Goal: Find specific fact: Find specific fact

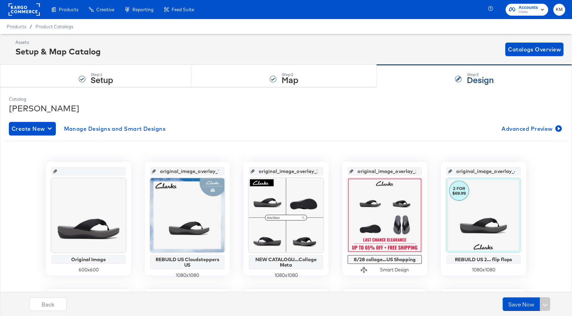
click at [23, 12] on rect at bounding box center [24, 9] width 31 height 12
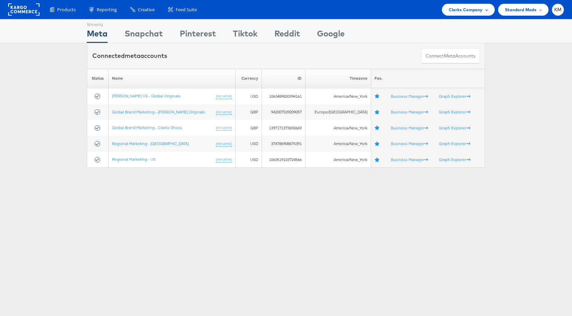
click at [467, 8] on span "Clarks Company" at bounding box center [466, 9] width 34 height 7
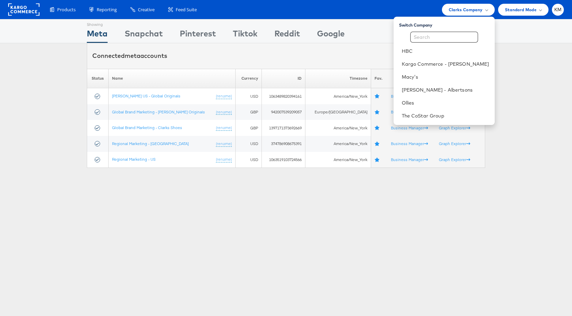
click at [219, 232] on div "Showing Meta Showing [GEOGRAPHIC_DATA] Showing Pinterest Showing Tiktok Showing…" at bounding box center [286, 189] width 572 height 341
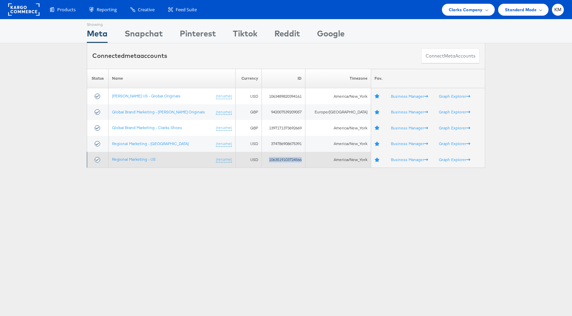
drag, startPoint x: 305, startPoint y: 159, endPoint x: 268, endPoint y: 159, distance: 37.1
click at [268, 159] on td "1063519103724566" at bounding box center [284, 160] width 44 height 16
copy td "1063519103724566"
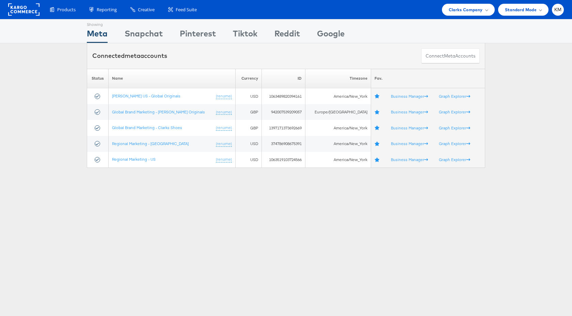
click at [273, 219] on div "Showing Meta Showing [GEOGRAPHIC_DATA] Showing Pinterest Showing Tiktok Showing…" at bounding box center [286, 189] width 572 height 341
click at [476, 7] on span "Clarks Company" at bounding box center [466, 9] width 34 height 7
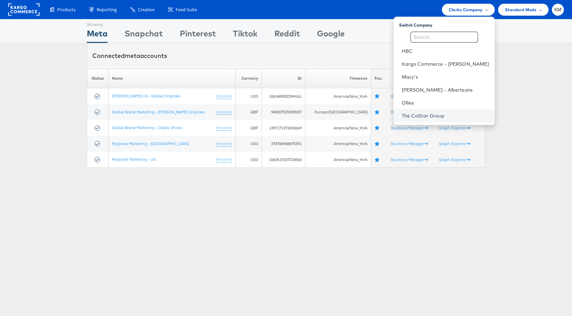
click at [430, 118] on link "The CoStar Group" at bounding box center [446, 115] width 88 height 7
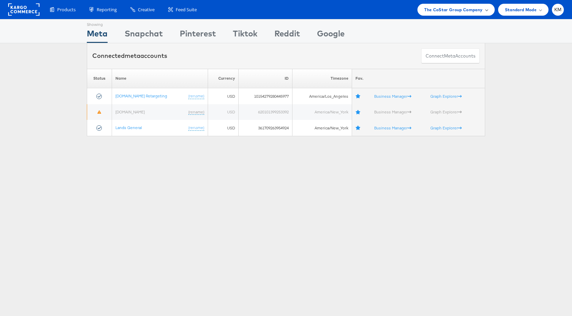
click at [464, 10] on span "The CoStar Group Company" at bounding box center [454, 9] width 58 height 7
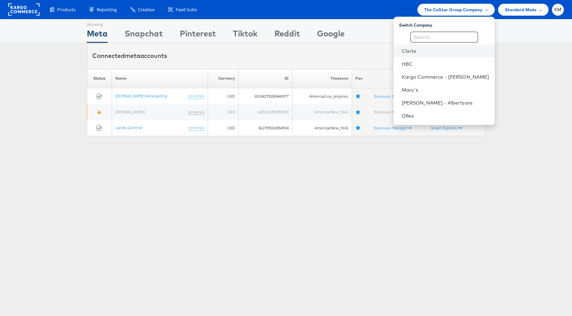
click at [426, 55] on li "Clarks" at bounding box center [444, 51] width 101 height 13
click at [440, 51] on link "Clarks" at bounding box center [446, 51] width 88 height 7
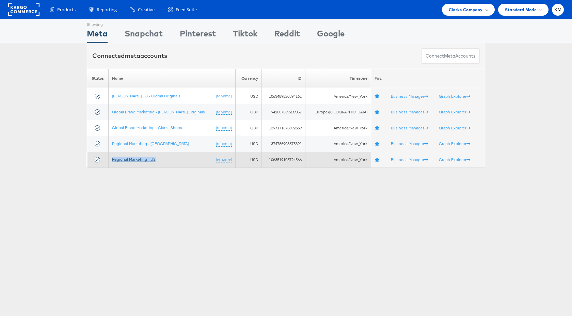
drag, startPoint x: 161, startPoint y: 160, endPoint x: 114, endPoint y: 160, distance: 46.7
click at [114, 160] on td "Regional Marketing - US (rename)" at bounding box center [171, 160] width 127 height 16
copy link "Regional Marketing - US"
drag, startPoint x: 305, startPoint y: 161, endPoint x: 268, endPoint y: 161, distance: 37.1
click at [268, 161] on td "1063519103724566" at bounding box center [284, 160] width 44 height 16
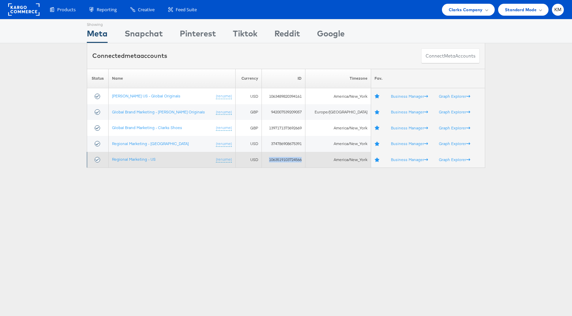
copy td "1063519103724566"
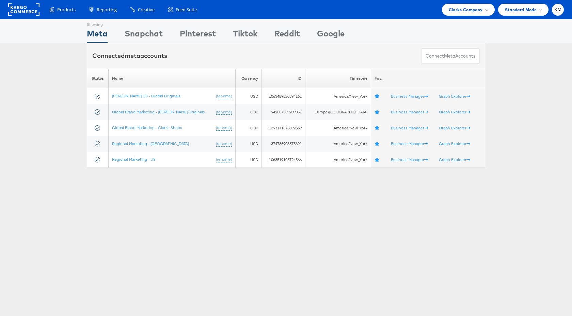
click at [193, 200] on div "Showing Meta Showing [GEOGRAPHIC_DATA] Showing Pinterest Showing Tiktok Showing…" at bounding box center [286, 189] width 572 height 341
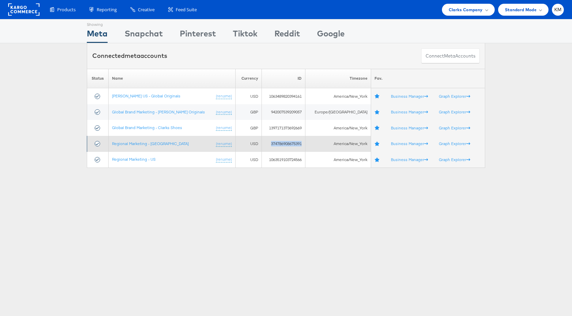
drag, startPoint x: 306, startPoint y: 144, endPoint x: 271, endPoint y: 145, distance: 35.4
click at [271, 145] on td "374786908675391" at bounding box center [284, 144] width 44 height 16
copy td "374786908675391"
